Goal: Transaction & Acquisition: Book appointment/travel/reservation

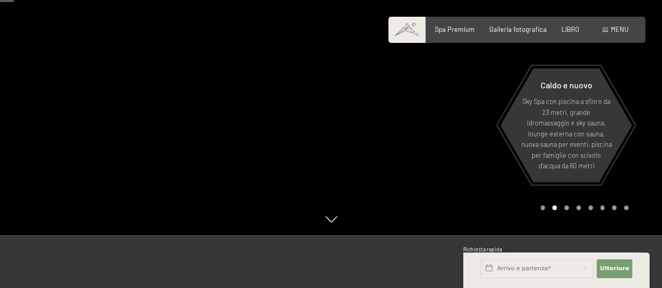
scroll to position [52, 0]
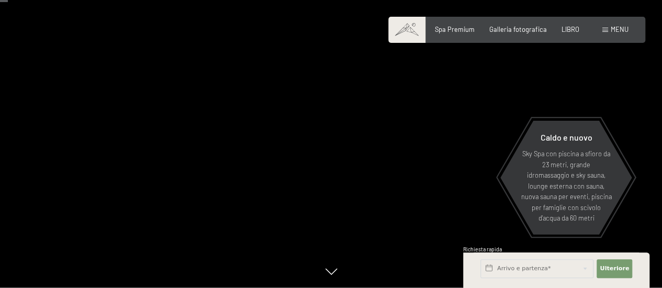
click at [605, 28] on span at bounding box center [605, 30] width 6 height 5
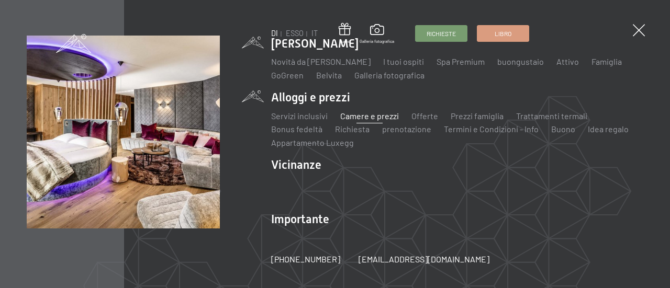
click at [366, 116] on font "Camere e prezzi" at bounding box center [369, 116] width 59 height 10
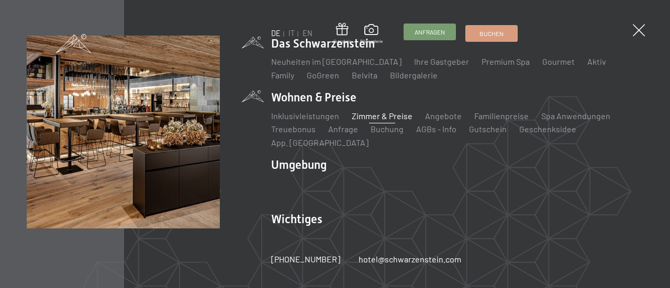
click at [429, 35] on span "Anfragen" at bounding box center [429, 32] width 30 height 9
click at [636, 25] on span at bounding box center [638, 30] width 17 height 17
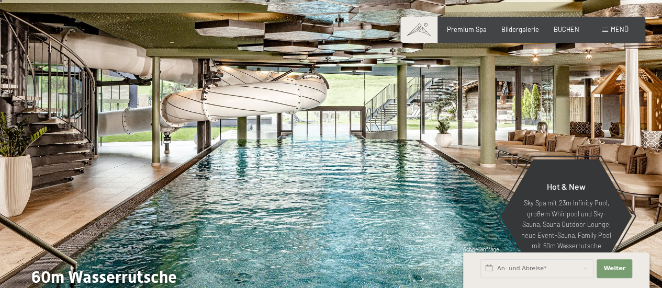
scroll to position [0, 0]
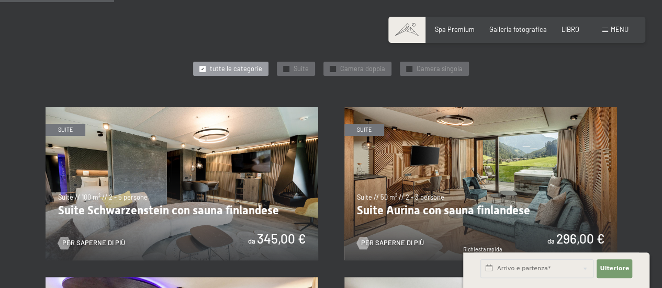
scroll to position [419, 0]
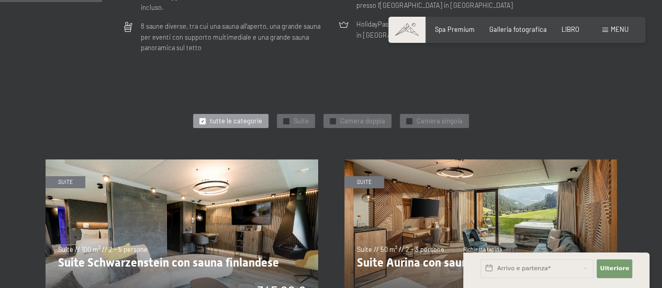
click at [231, 117] on font "tutte le categorie" at bounding box center [236, 121] width 52 height 8
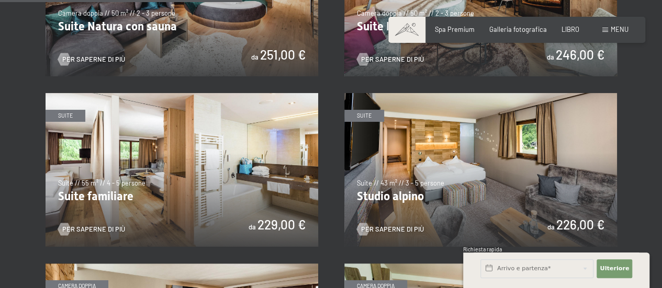
scroll to position [994, 0]
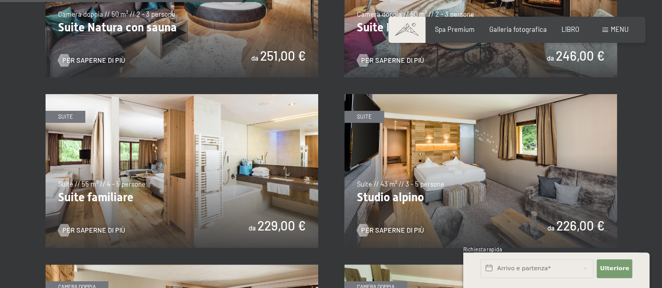
click at [470, 165] on img at bounding box center [480, 170] width 273 height 153
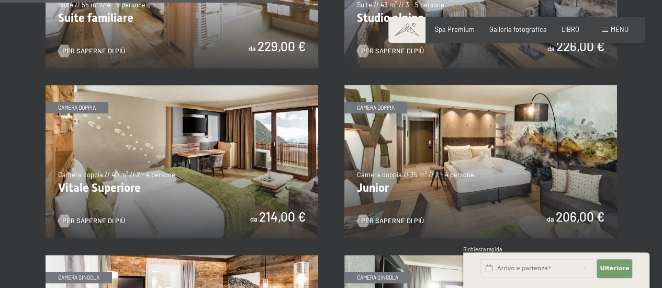
scroll to position [1151, 0]
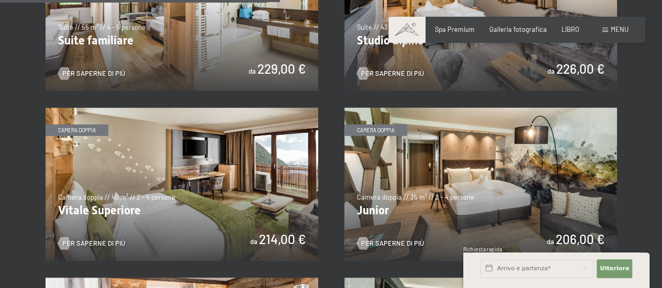
click at [467, 199] on img at bounding box center [480, 184] width 273 height 153
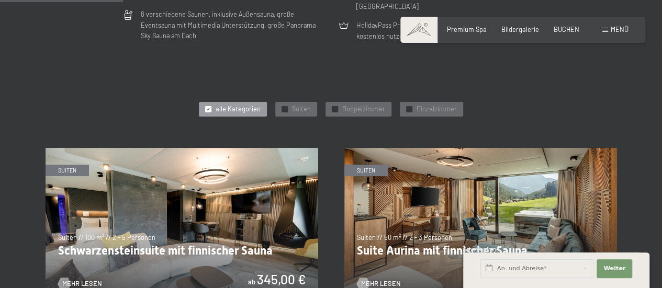
scroll to position [251, 0]
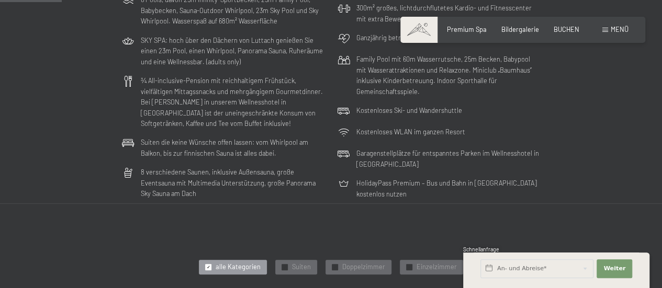
click at [603, 29] on span at bounding box center [605, 30] width 6 height 5
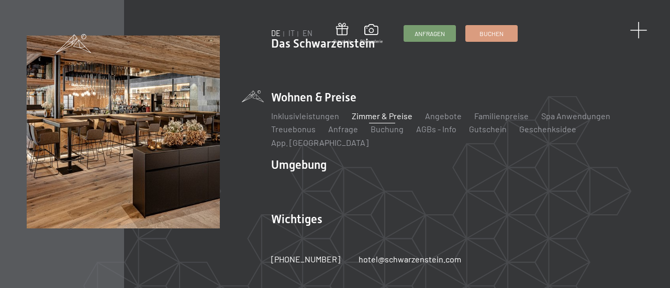
click at [638, 28] on span at bounding box center [638, 30] width 17 height 17
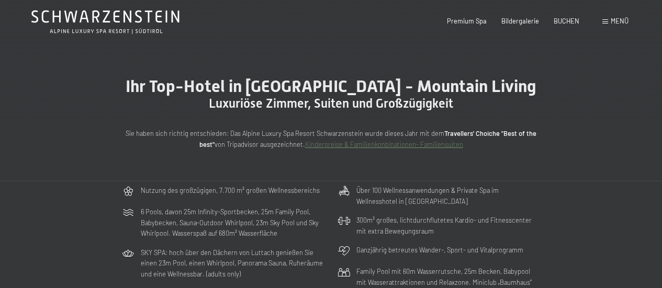
scroll to position [0, 0]
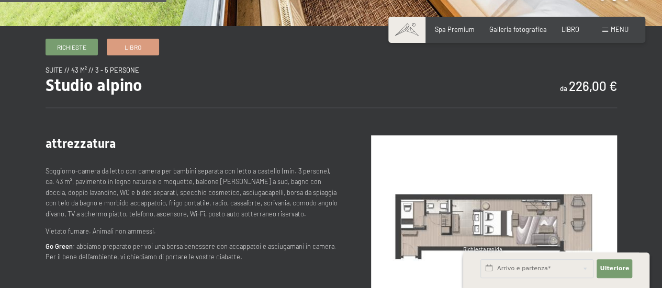
scroll to position [366, 0]
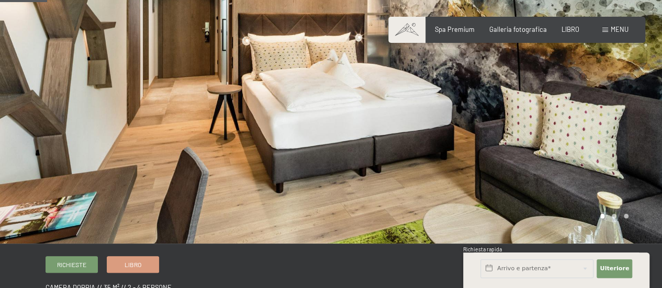
scroll to position [52, 0]
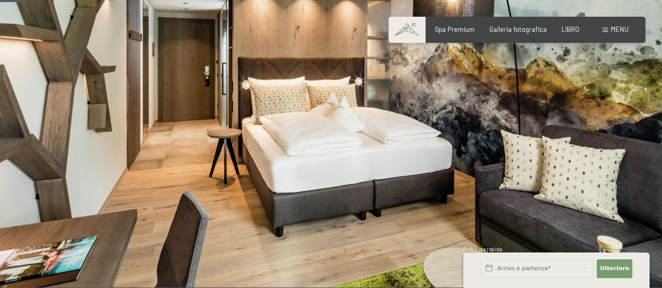
click at [466, 176] on div at bounding box center [496, 118] width 331 height 340
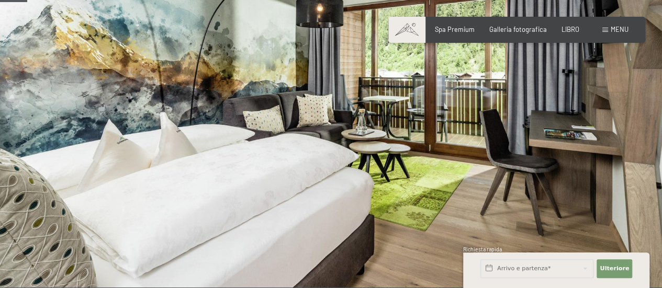
click at [487, 177] on div at bounding box center [496, 118] width 331 height 340
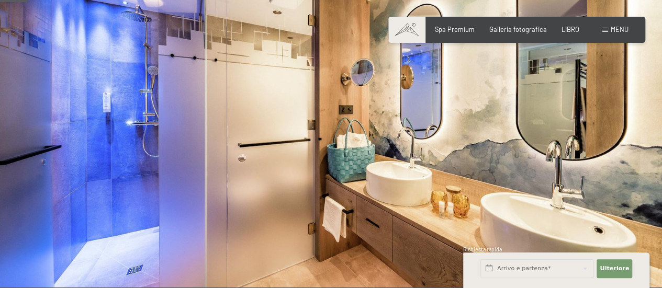
click at [487, 177] on div at bounding box center [496, 118] width 331 height 340
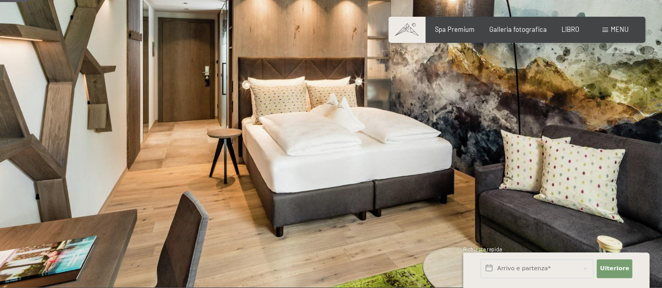
click at [487, 177] on div at bounding box center [496, 118] width 331 height 340
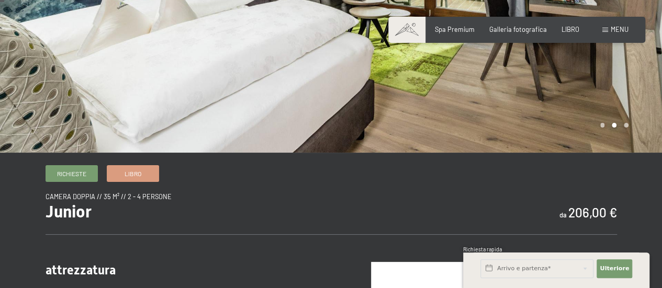
scroll to position [0, 0]
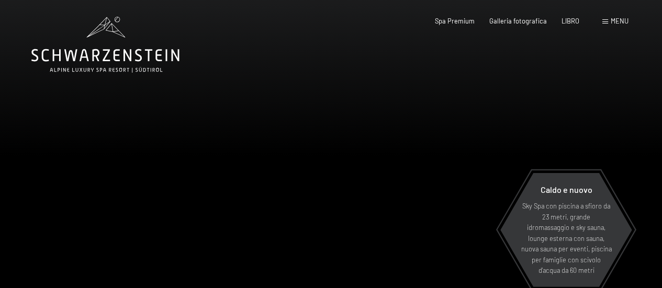
click at [618, 19] on font "menu" at bounding box center [620, 21] width 18 height 8
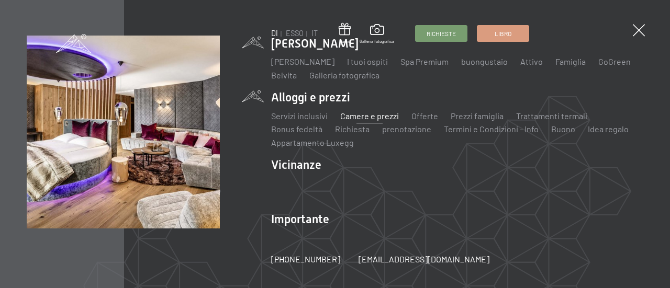
click at [368, 117] on font "Camere e prezzi" at bounding box center [369, 116] width 59 height 10
click at [365, 116] on font "Camere e prezzi" at bounding box center [369, 116] width 59 height 10
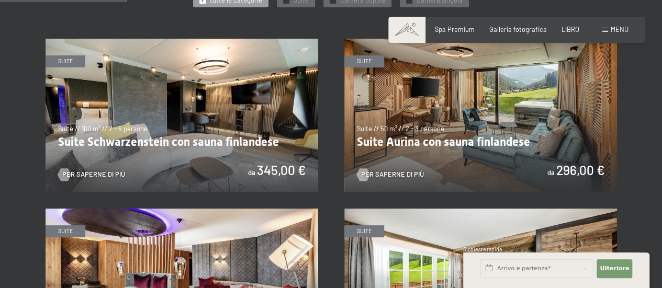
scroll to position [523, 0]
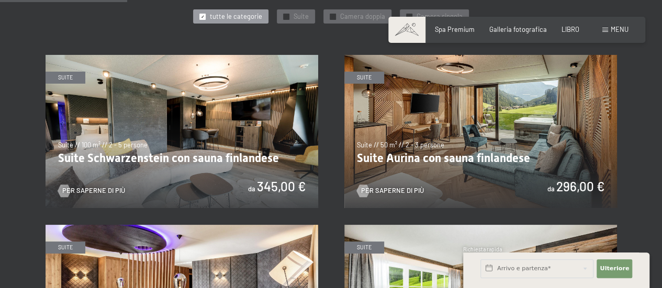
click at [453, 115] on img at bounding box center [480, 131] width 273 height 153
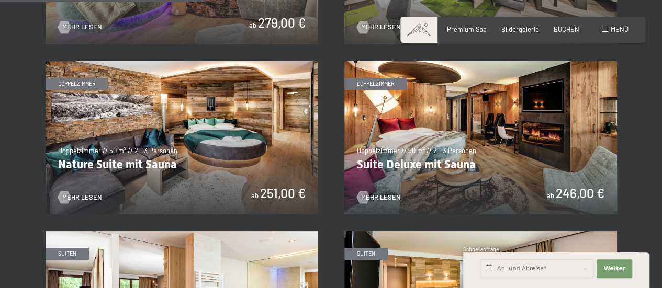
scroll to position [827, 0]
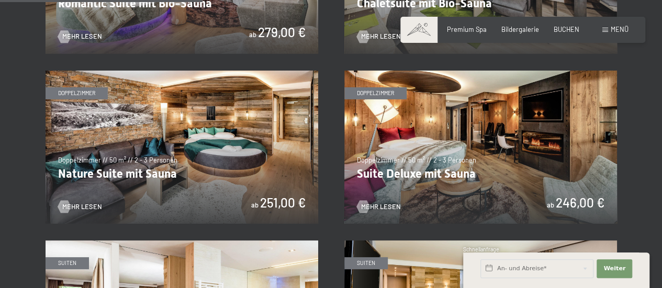
click at [489, 138] on img at bounding box center [480, 147] width 273 height 153
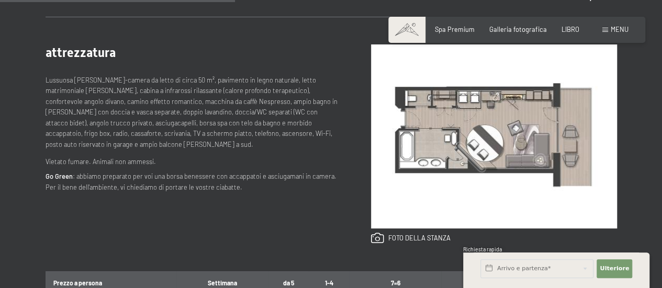
scroll to position [471, 0]
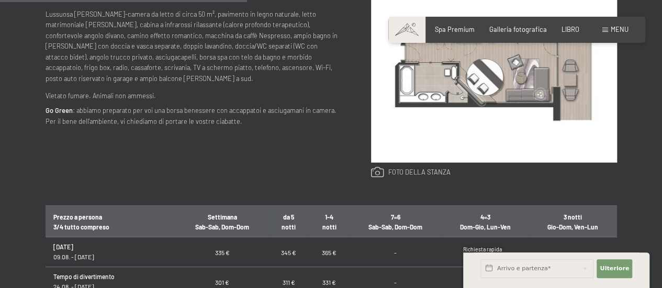
click at [411, 172] on link at bounding box center [411, 173] width 80 height 12
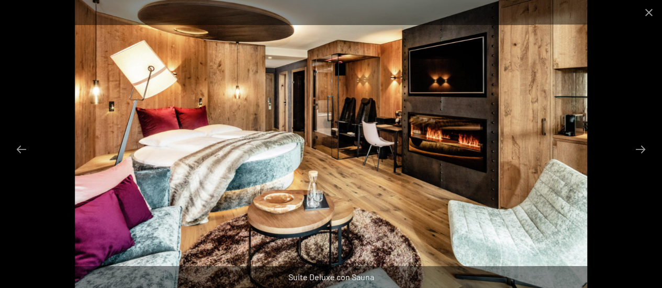
scroll to position [523, 0]
click at [642, 148] on button "Diapositiva successiva" at bounding box center [641, 149] width 22 height 20
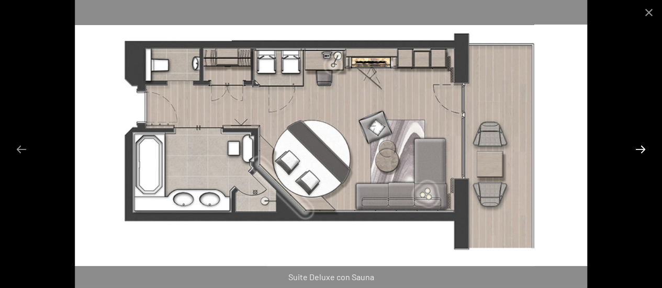
click at [642, 148] on button "Diapositiva successiva" at bounding box center [641, 149] width 22 height 20
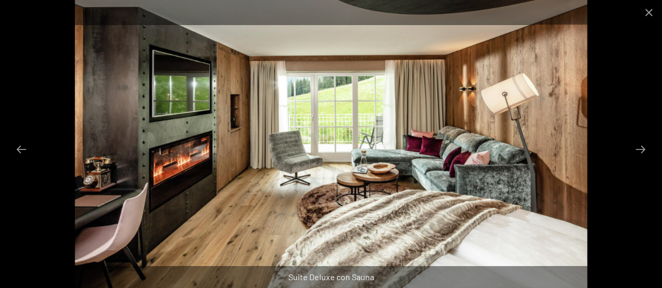
scroll to position [680, 0]
click at [649, 11] on button "Chiudi galleria" at bounding box center [649, 12] width 26 height 25
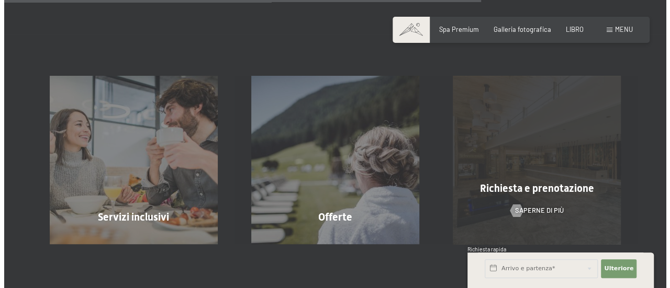
scroll to position [942, 0]
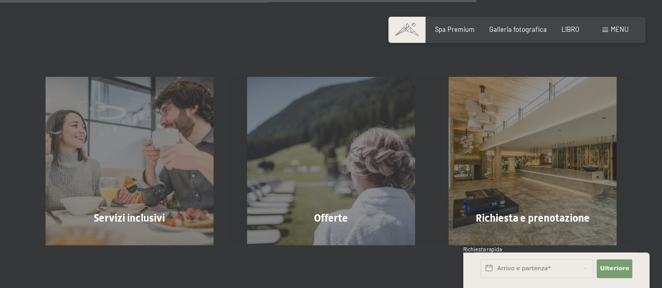
click at [617, 29] on font "menu" at bounding box center [620, 29] width 18 height 8
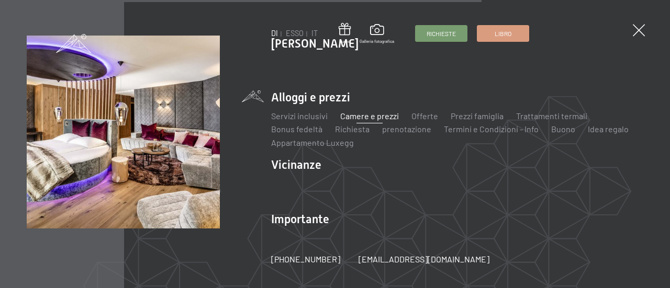
click at [368, 117] on font "Camere e prezzi" at bounding box center [369, 116] width 59 height 10
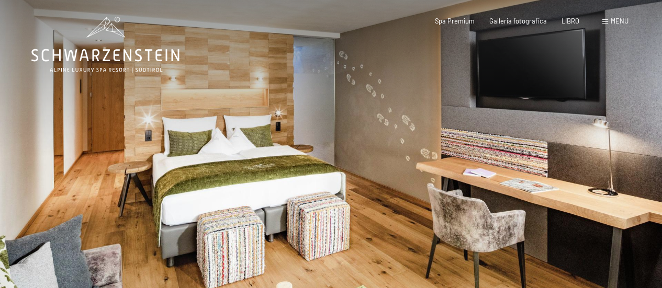
click at [366, 220] on div at bounding box center [496, 170] width 331 height 340
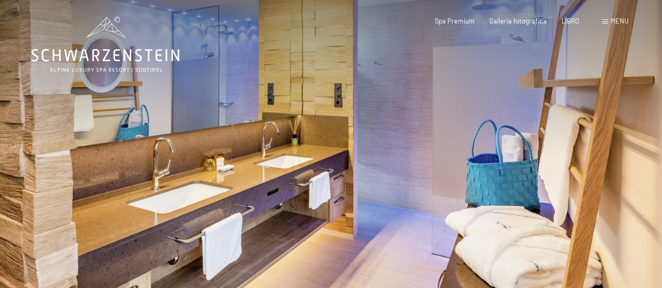
click at [392, 209] on div at bounding box center [496, 170] width 331 height 340
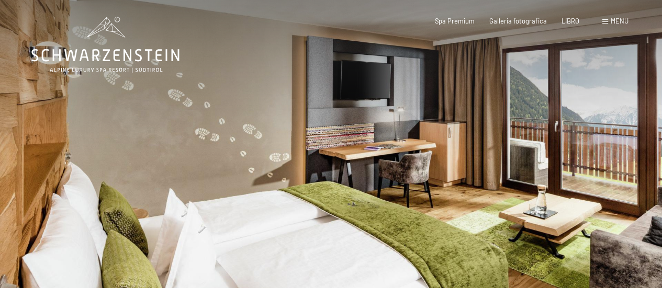
click at [392, 209] on div at bounding box center [496, 170] width 331 height 340
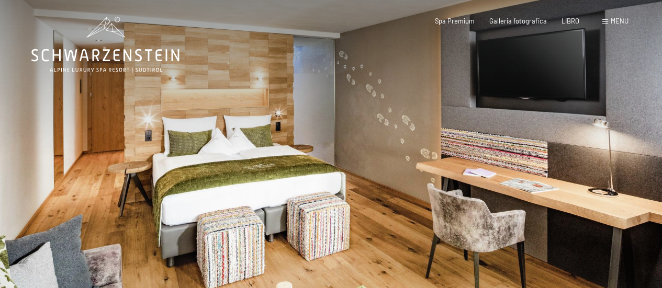
click at [392, 209] on div at bounding box center [496, 170] width 331 height 340
